Goal: Book appointment/travel/reservation

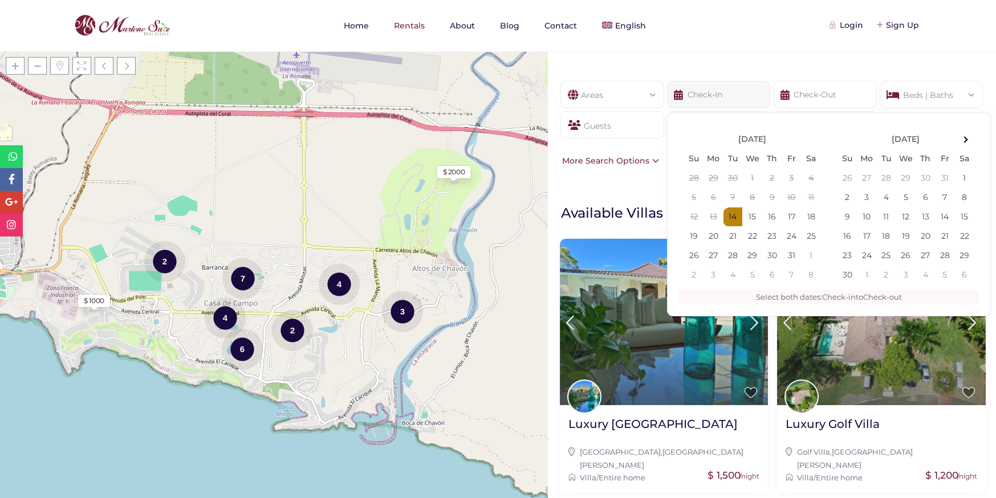
click at [712, 99] on input "text" at bounding box center [719, 94] width 104 height 27
click at [929, 142] on th "[DATE]" at bounding box center [906, 139] width 98 height 19
click at [964, 144] on th at bounding box center [964, 139] width 19 height 19
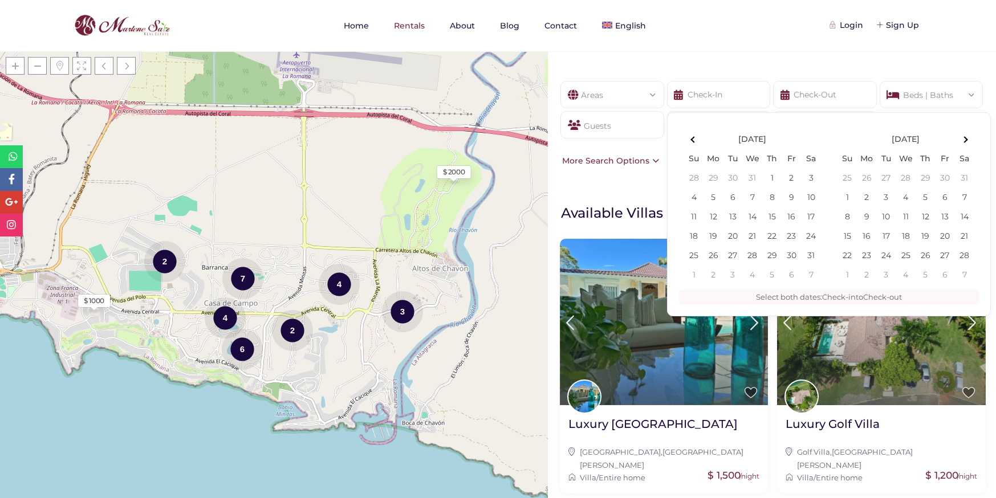
click at [964, 144] on th at bounding box center [964, 139] width 19 height 19
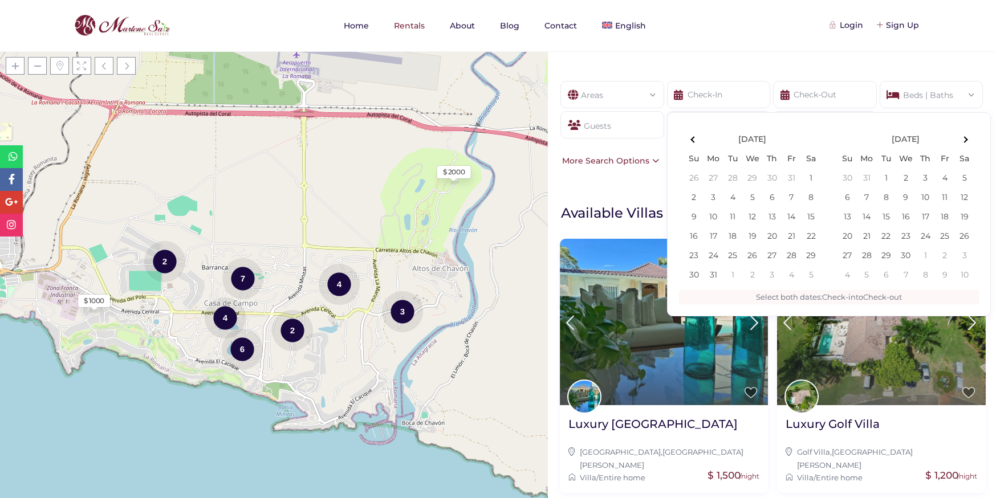
click at [964, 144] on th at bounding box center [964, 139] width 19 height 19
type input "[DATE]"
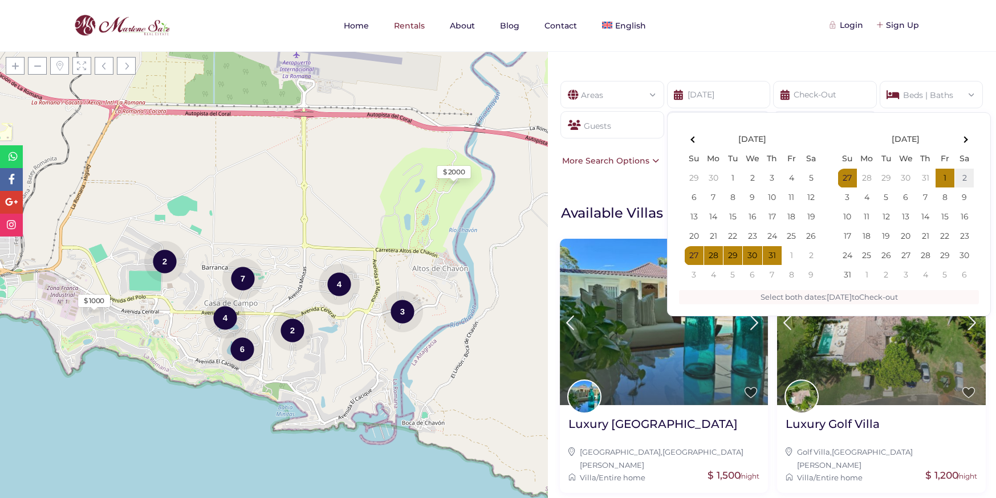
type input "[DATE]"
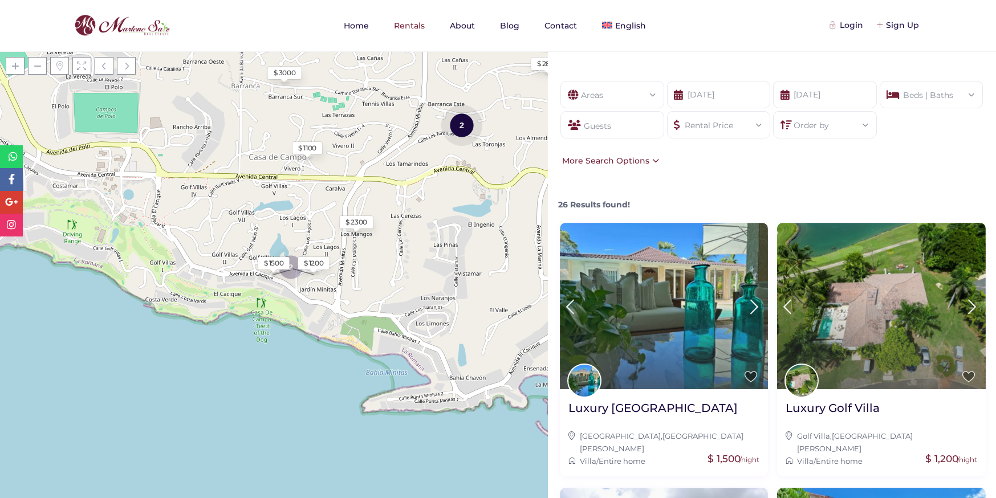
click at [622, 97] on div "Areas" at bounding box center [613, 92] width 86 height 20
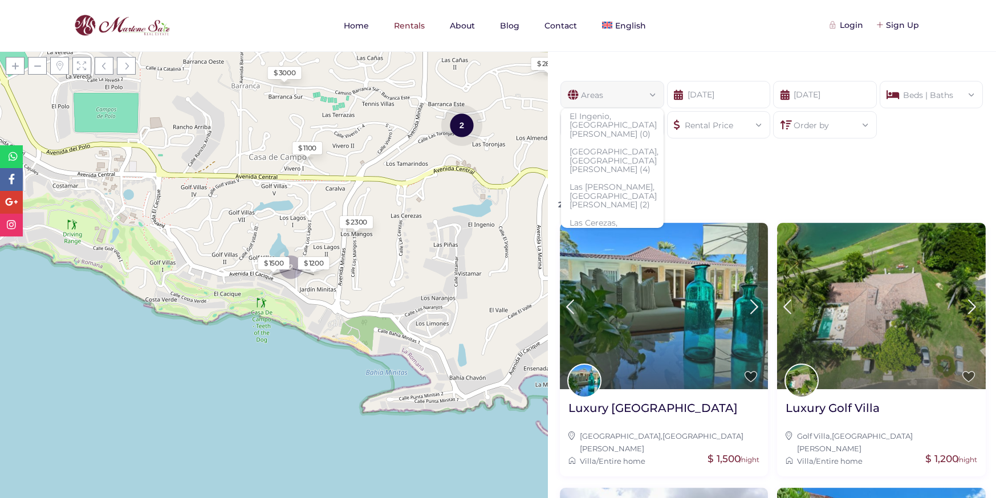
click at [721, 188] on div "Show filters Areas All Areas [GEOGRAPHIC_DATA], [GEOGRAPHIC_DATA][PERSON_NAME] …" at bounding box center [772, 274] width 448 height 447
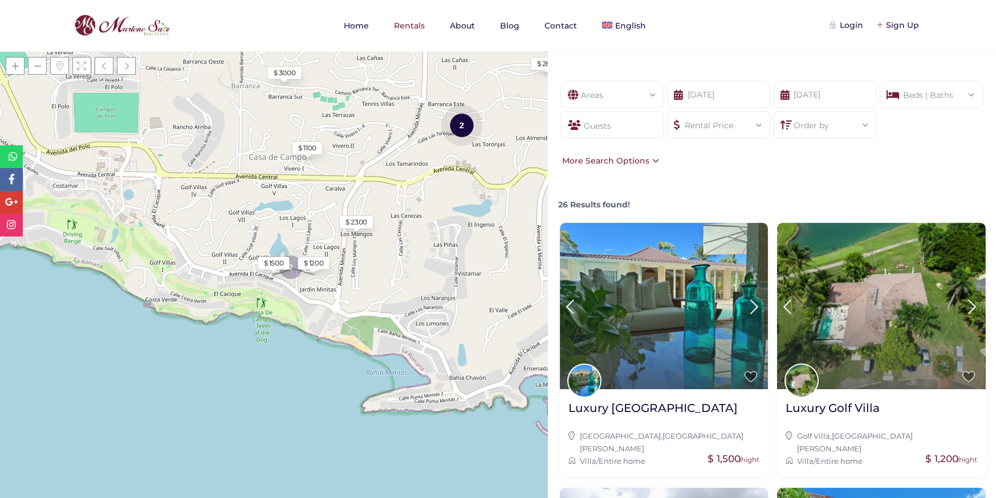
click at [919, 95] on div "Beds | Baths" at bounding box center [932, 92] width 86 height 20
click at [951, 144] on div "6+" at bounding box center [954, 145] width 29 height 18
click at [926, 187] on div "5" at bounding box center [922, 182] width 29 height 18
click at [835, 210] on div "Done" at bounding box center [834, 209] width 33 height 18
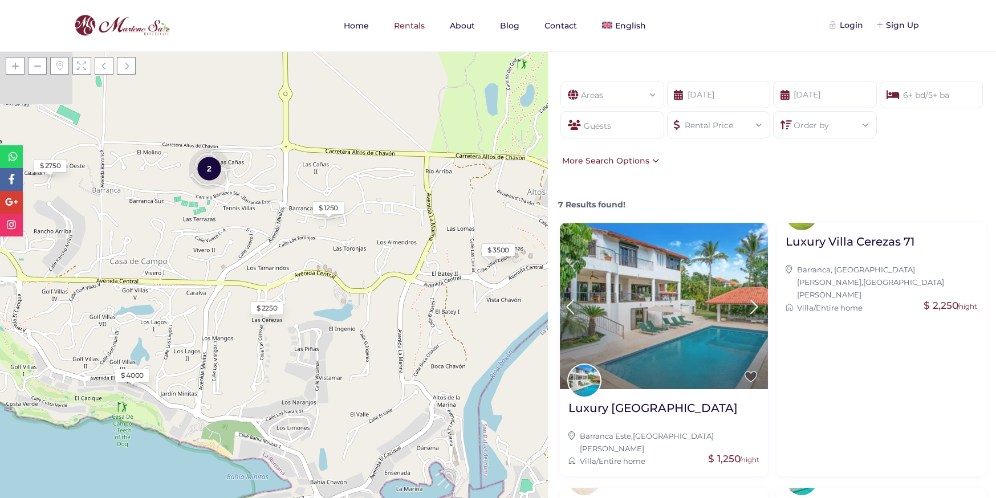
click at [632, 163] on div "More Search Options" at bounding box center [609, 161] width 100 height 13
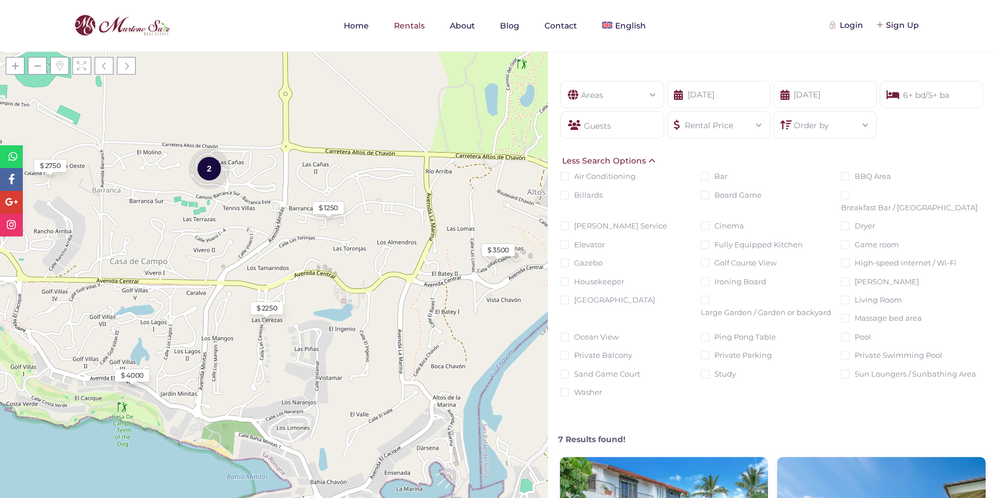
click at [846, 333] on input "Pool" at bounding box center [845, 337] width 9 height 9
checkbox input "true"
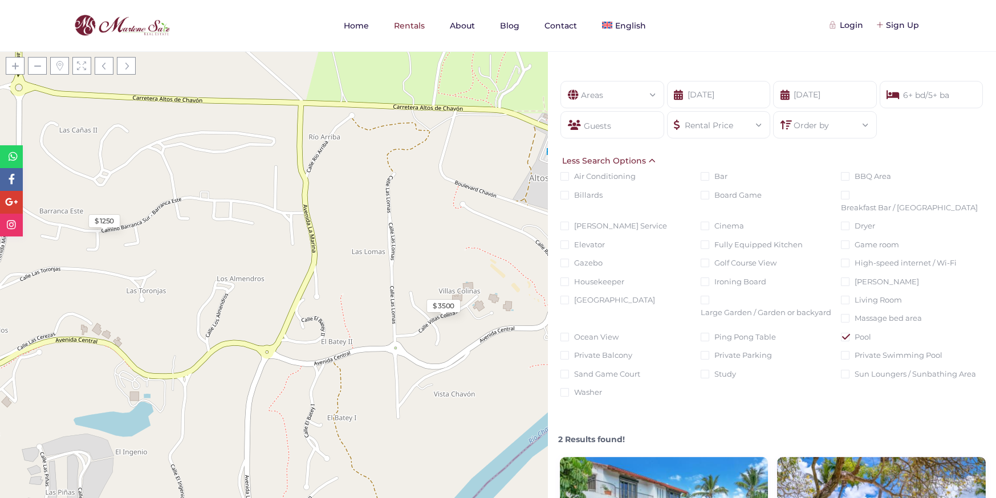
click at [572, 331] on div "Ocean View" at bounding box center [631, 337] width 140 height 13
click at [568, 333] on input "Ocean View" at bounding box center [565, 337] width 9 height 9
checkbox input "true"
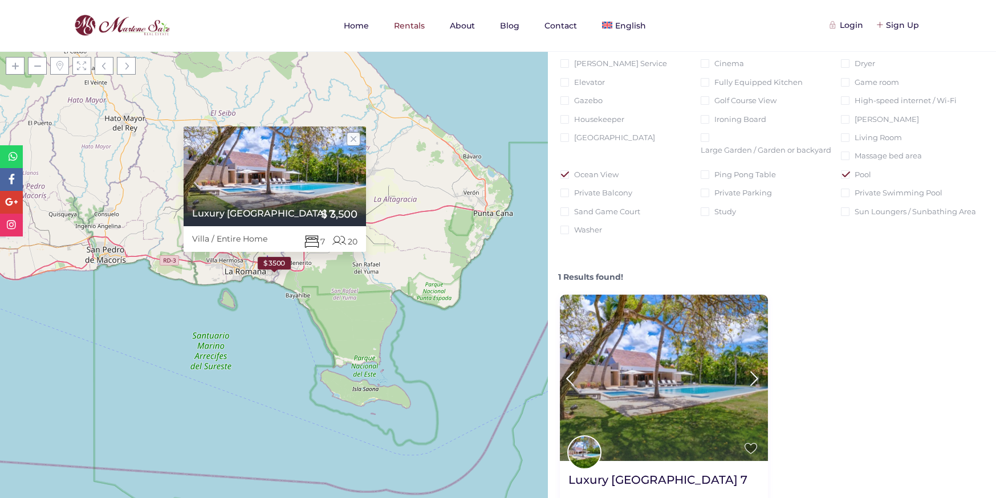
scroll to position [190, 0]
